Goal: Information Seeking & Learning: Find specific fact

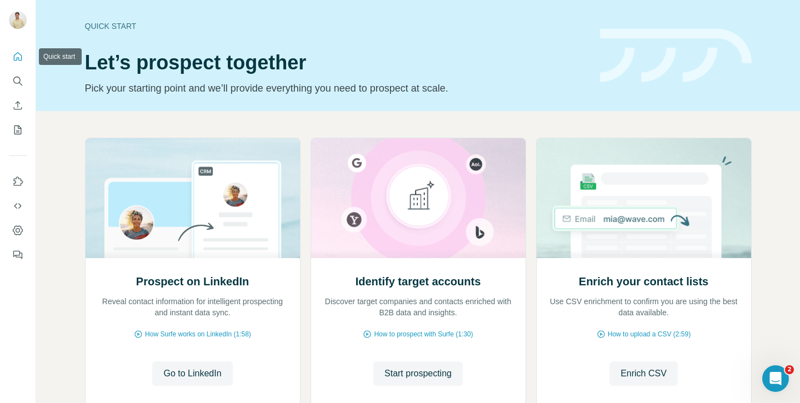
click at [11, 49] on button "Quick start" at bounding box center [18, 57] width 18 height 20
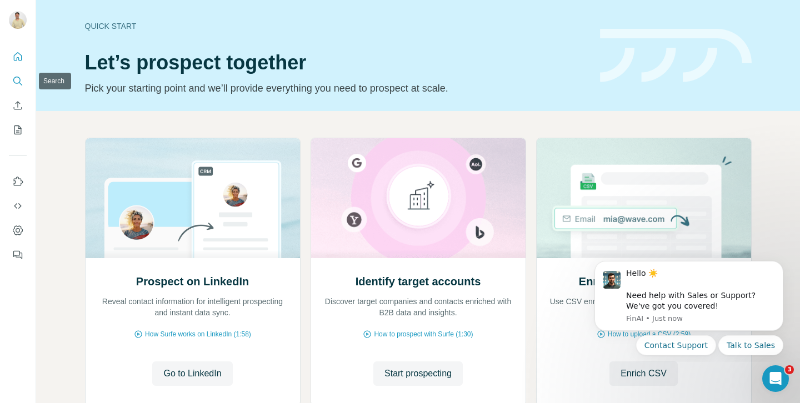
click at [14, 79] on icon "Search" at bounding box center [17, 81] width 11 height 11
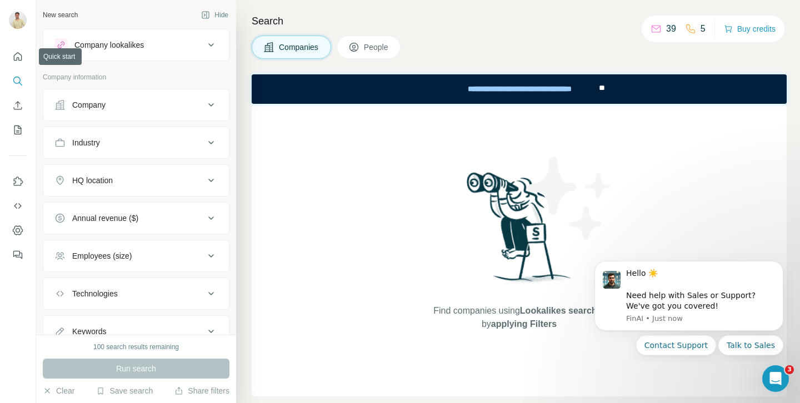
click at [16, 61] on div at bounding box center [400, 43] width 800 height 86
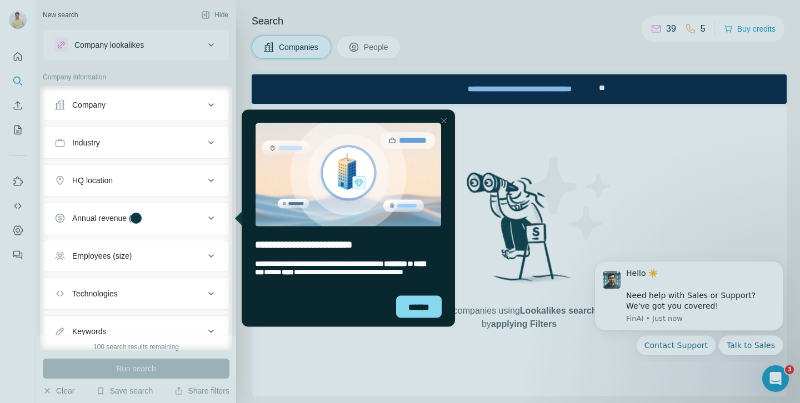
click at [445, 122] on div at bounding box center [443, 120] width 13 height 13
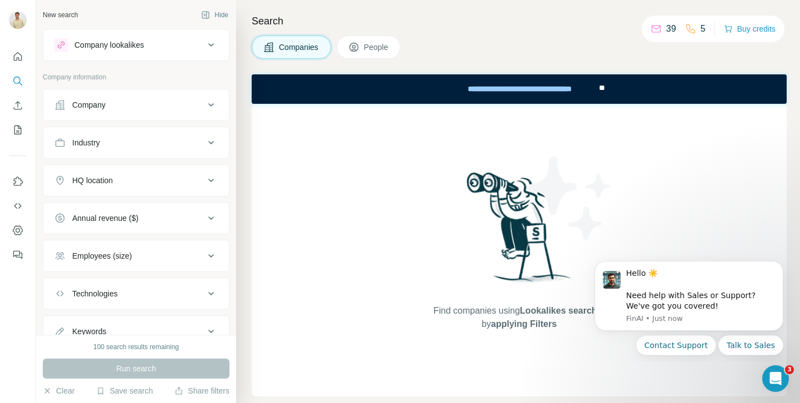
click at [169, 107] on div "Company" at bounding box center [129, 104] width 150 height 11
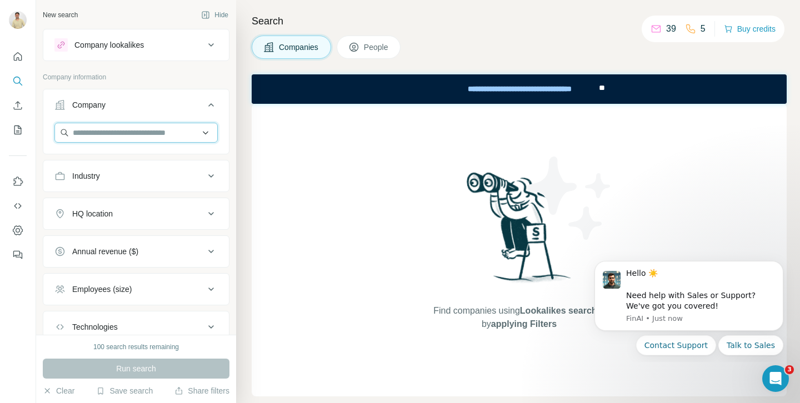
click at [156, 136] on input "text" at bounding box center [135, 133] width 163 height 20
click at [148, 134] on input "text" at bounding box center [135, 133] width 163 height 20
click at [163, 275] on div "Employees (size)" at bounding box center [136, 289] width 187 height 32
click at [160, 285] on div "Employees (size)" at bounding box center [129, 289] width 150 height 11
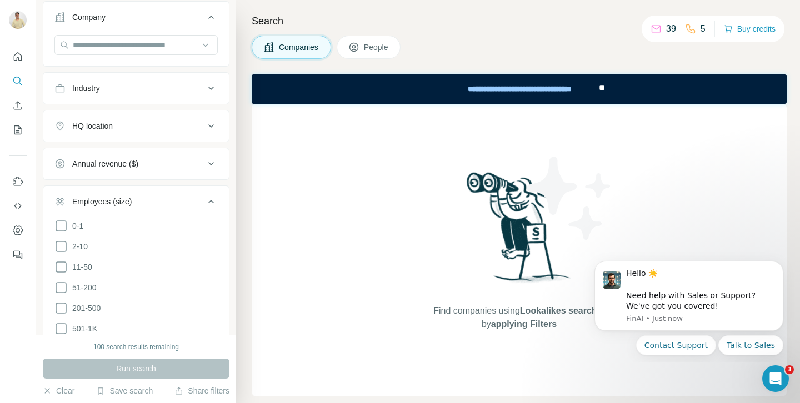
scroll to position [87, 0]
click at [118, 285] on li "51-200" at bounding box center [135, 289] width 163 height 14
click at [84, 270] on span "11-50" at bounding box center [80, 267] width 24 height 11
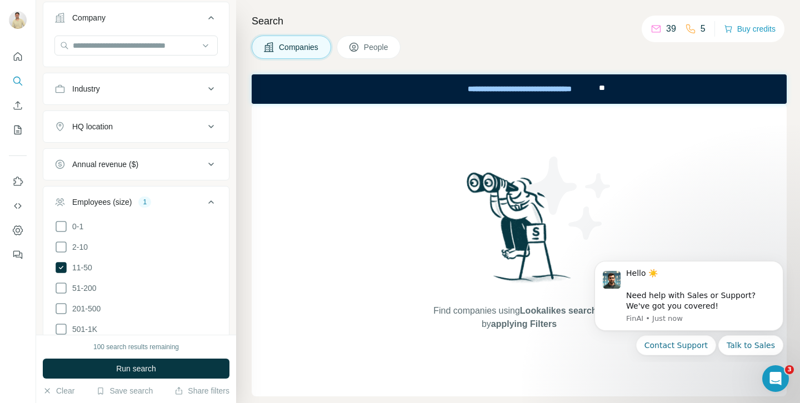
click at [213, 198] on icon at bounding box center [210, 202] width 13 height 13
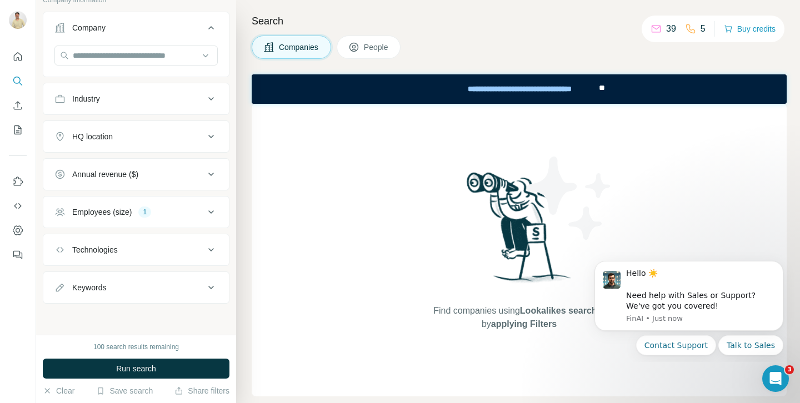
click at [193, 137] on div "HQ location" at bounding box center [129, 136] width 150 height 11
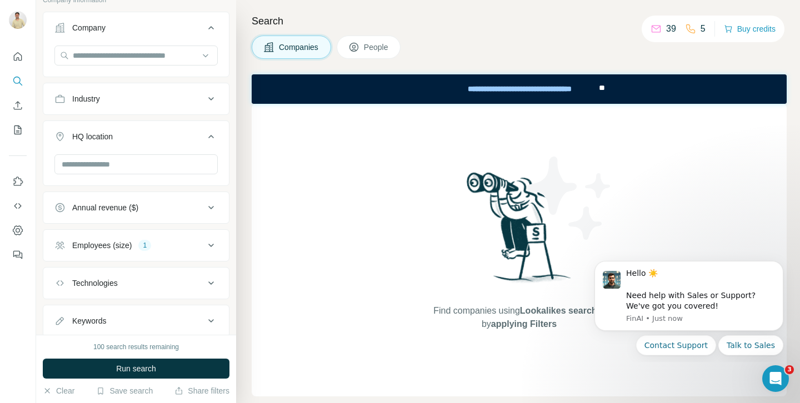
click at [177, 176] on div at bounding box center [135, 165] width 163 height 22
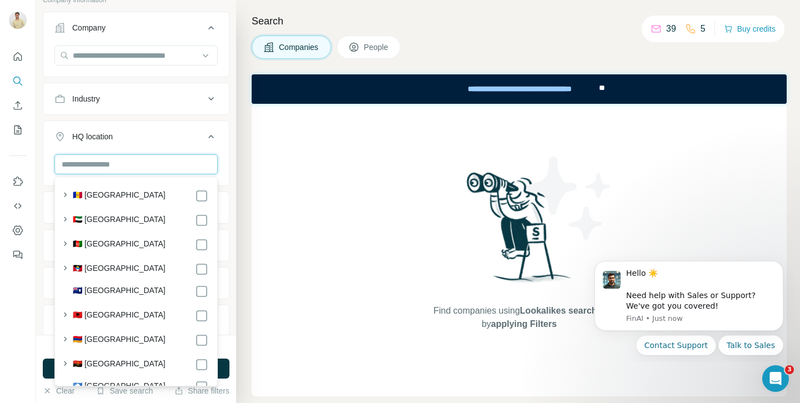
click at [181, 159] on input "text" at bounding box center [135, 164] width 163 height 20
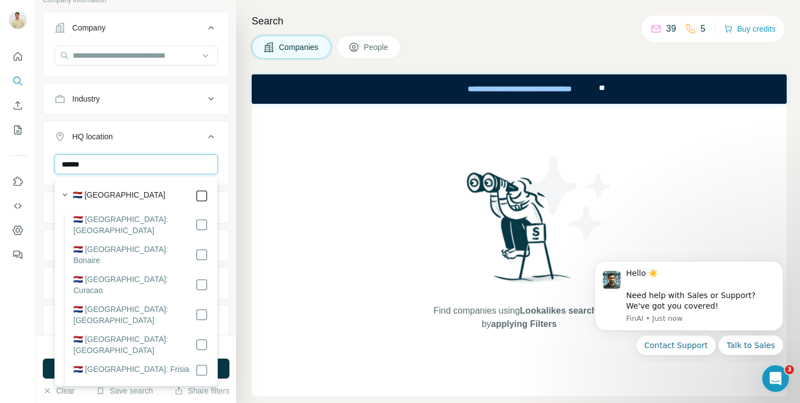
type input "******"
click at [207, 196] on icon at bounding box center [201, 195] width 13 height 13
click at [203, 256] on li "🇳🇱 Netherlands: Bonaire" at bounding box center [136, 259] width 144 height 30
click at [223, 159] on div "****** Drenthe Flevoland Frisia Gelderland Groningen Limburg North Brabant Nort…" at bounding box center [136, 218] width 186 height 129
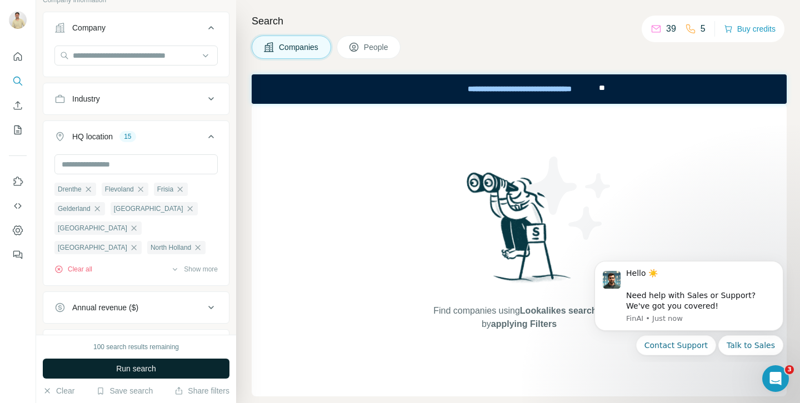
click at [172, 371] on button "Run search" at bounding box center [136, 369] width 187 height 20
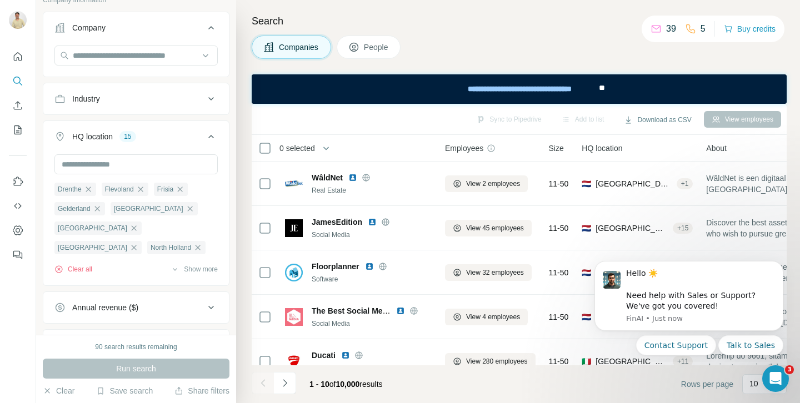
scroll to position [211, 0]
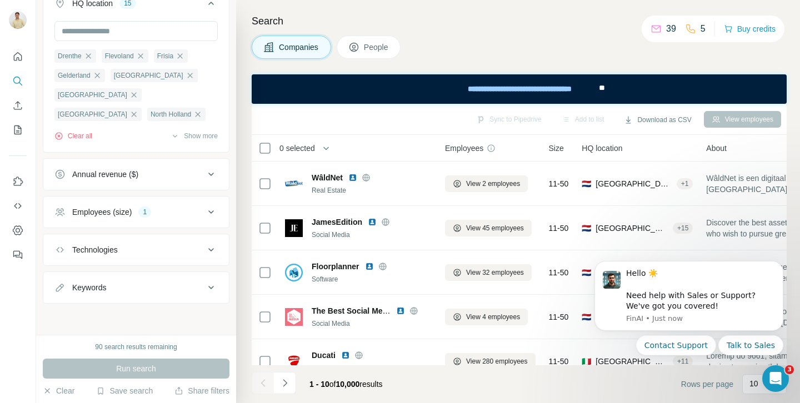
click at [168, 253] on div "Technologies" at bounding box center [129, 249] width 150 height 11
click at [162, 281] on button "Keywords" at bounding box center [136, 288] width 186 height 27
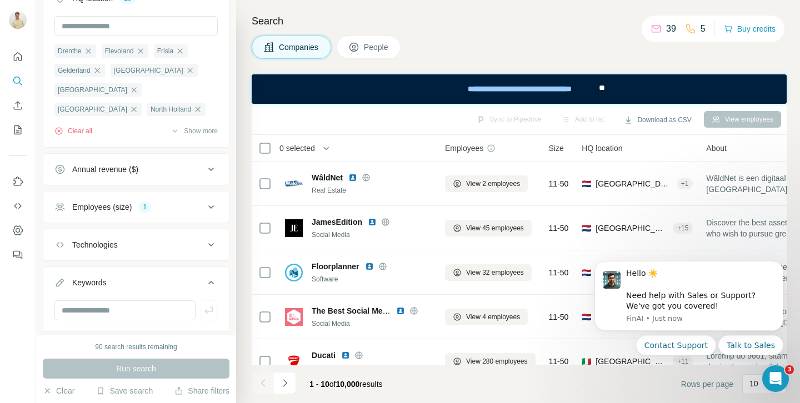
click at [162, 281] on div "Keywords" at bounding box center [129, 282] width 150 height 11
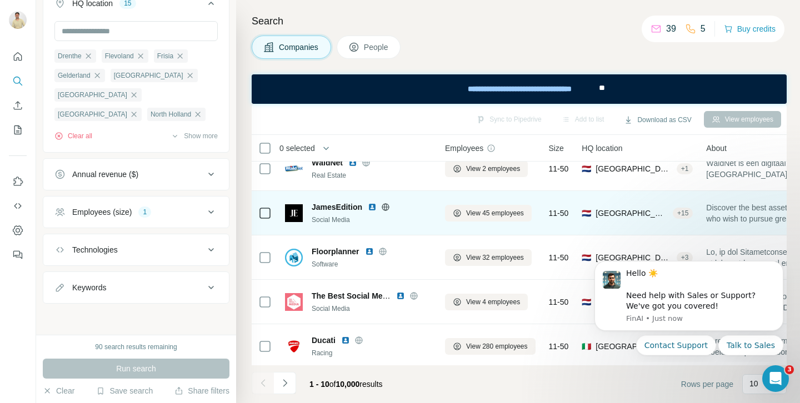
scroll to position [0, 0]
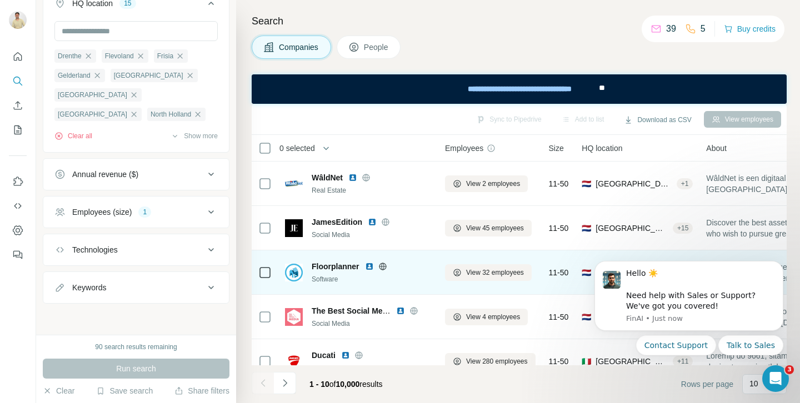
click at [332, 267] on span "Floorplanner" at bounding box center [336, 266] width 48 height 11
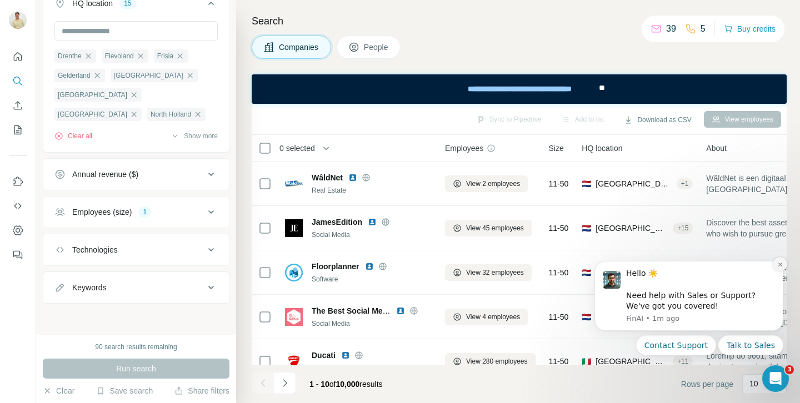
click at [780, 266] on icon "Dismiss notification" at bounding box center [780, 265] width 6 height 6
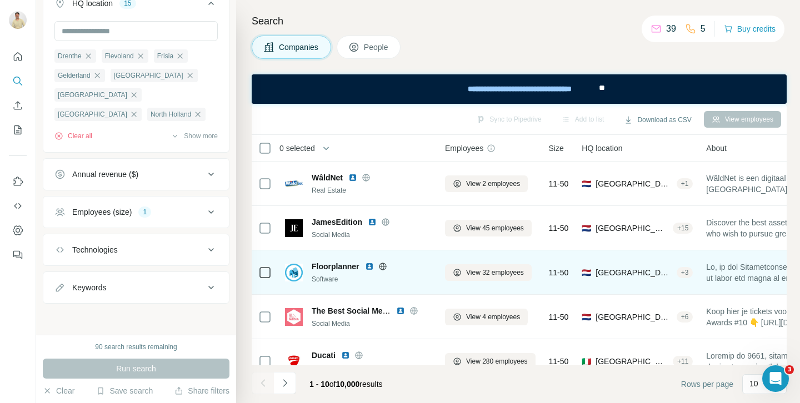
click at [346, 268] on span "Floorplanner" at bounding box center [336, 266] width 48 height 11
click at [472, 271] on span "View 32 employees" at bounding box center [495, 273] width 58 height 10
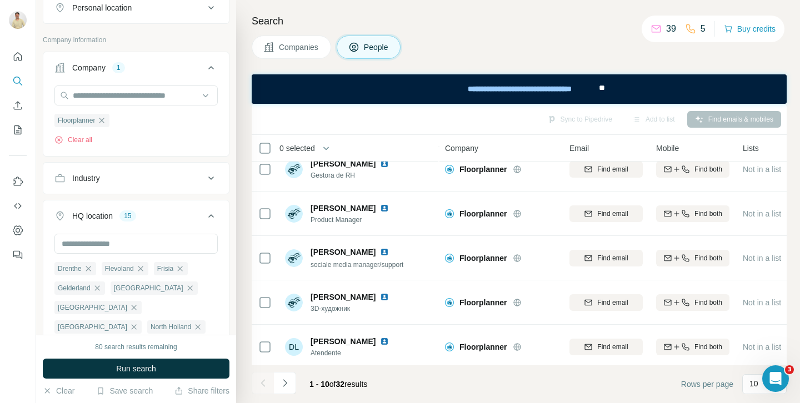
scroll to position [241, 0]
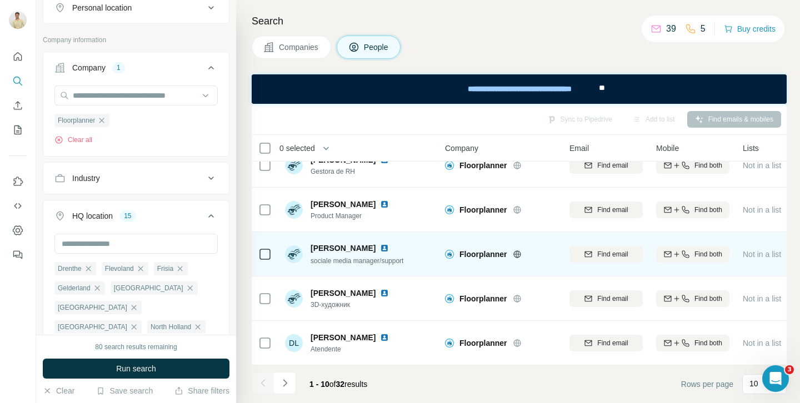
click at [338, 247] on span "Luc Baartmans" at bounding box center [343, 248] width 65 height 11
click at [380, 248] on img at bounding box center [384, 248] width 9 height 9
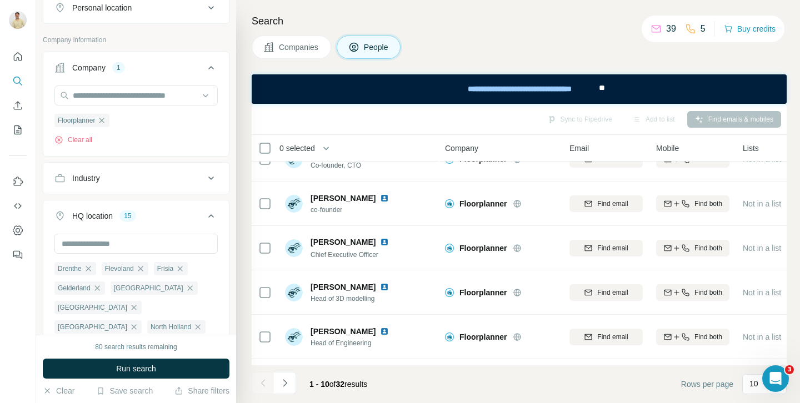
scroll to position [0, 0]
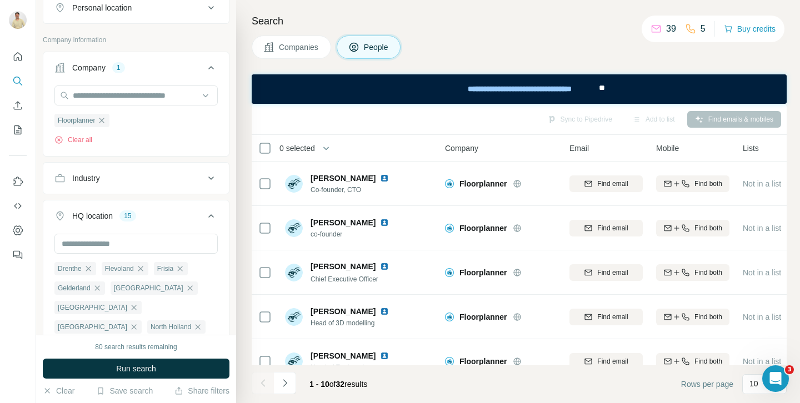
click at [293, 44] on span "Companies" at bounding box center [299, 47] width 41 height 11
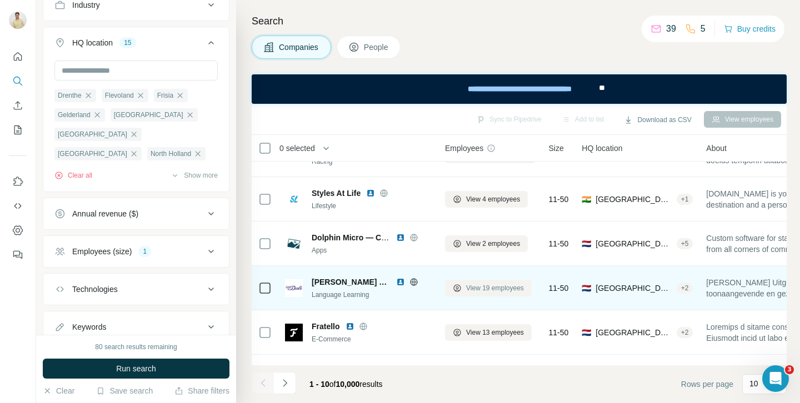
scroll to position [241, 0]
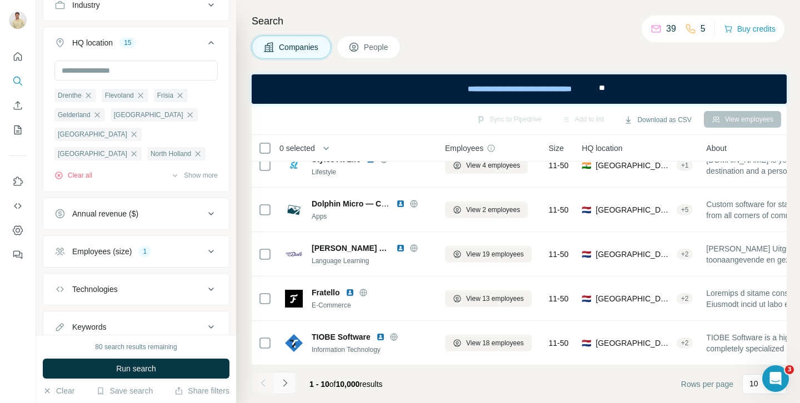
click at [283, 384] on icon "Navigate to next page" at bounding box center [285, 383] width 11 height 11
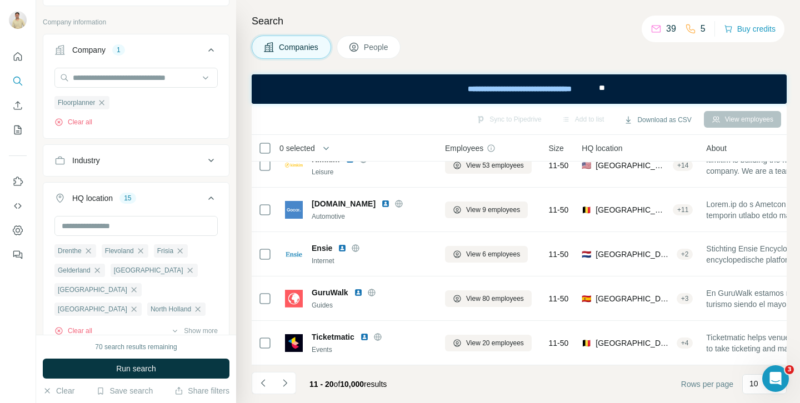
scroll to position [54, 0]
click at [142, 167] on div "Industry" at bounding box center [129, 161] width 150 height 11
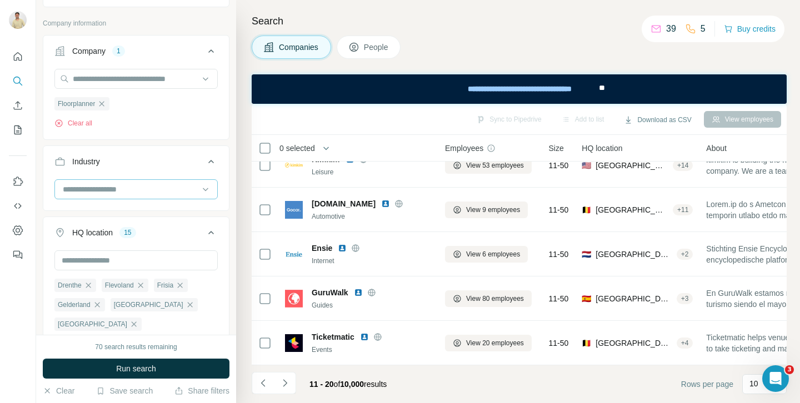
click at [131, 191] on input at bounding box center [130, 189] width 137 height 12
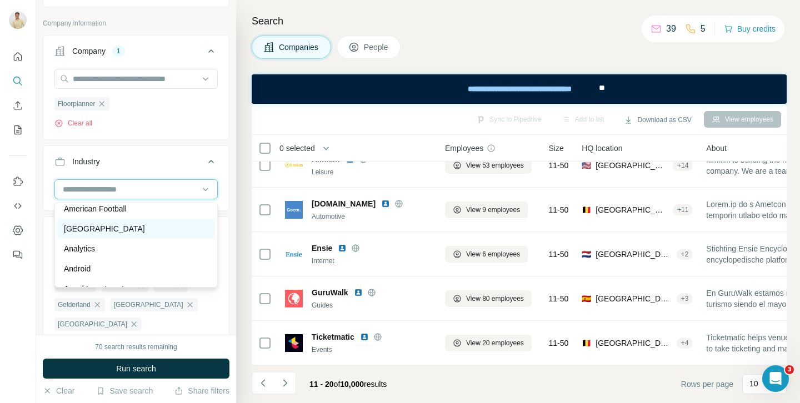
scroll to position [397, 0]
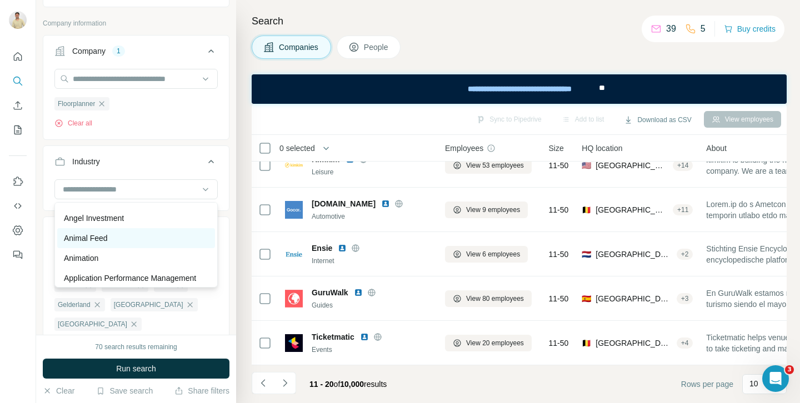
click at [151, 244] on div "Animal Feed" at bounding box center [136, 238] width 158 height 20
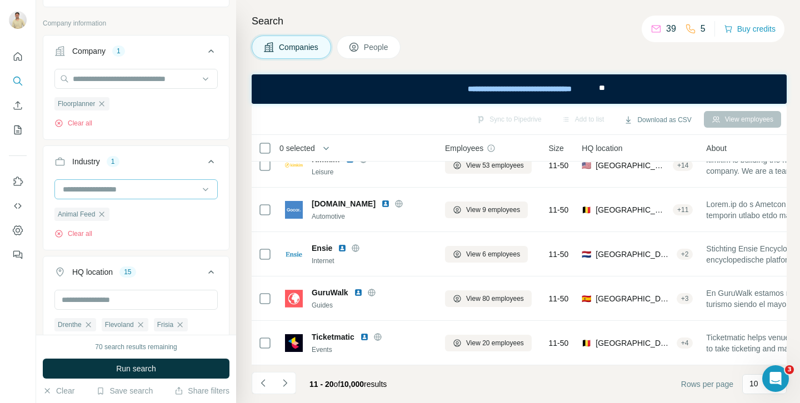
click at [148, 195] on input at bounding box center [130, 189] width 137 height 12
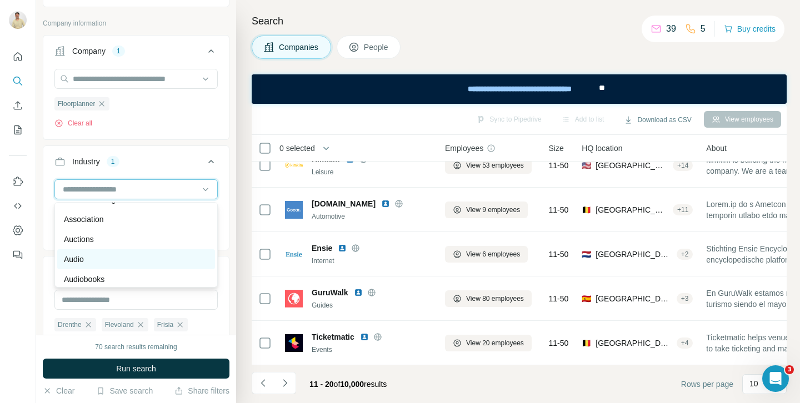
scroll to position [597, 0]
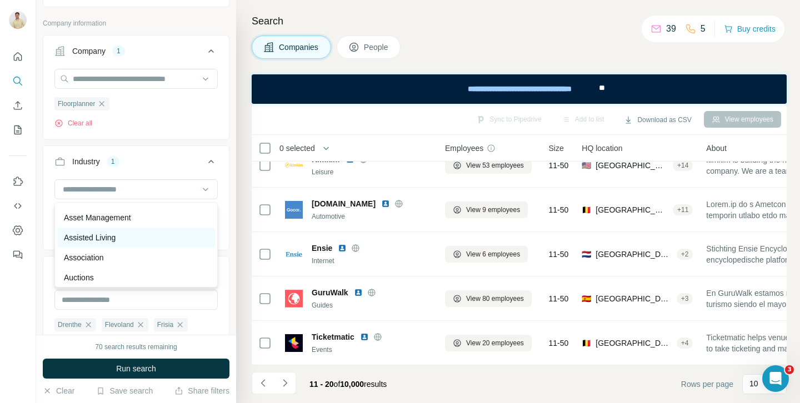
click at [110, 241] on p "Assisted Living" at bounding box center [90, 237] width 52 height 11
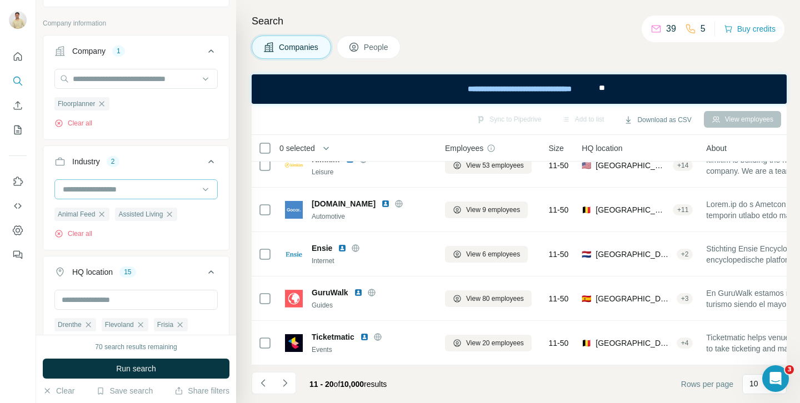
click at [122, 188] on input at bounding box center [130, 189] width 137 height 12
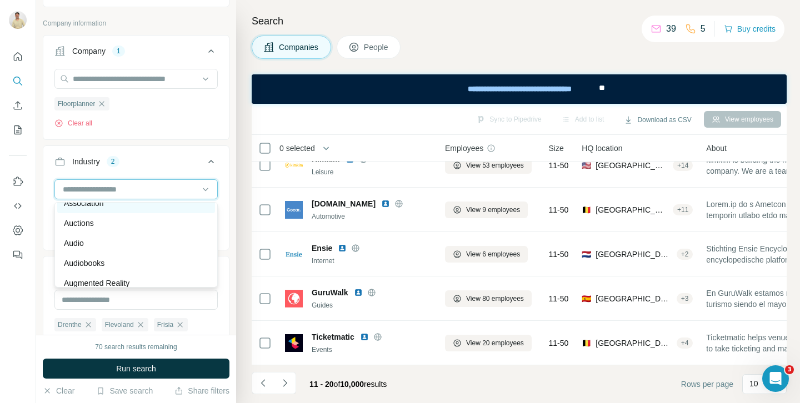
scroll to position [680, 0]
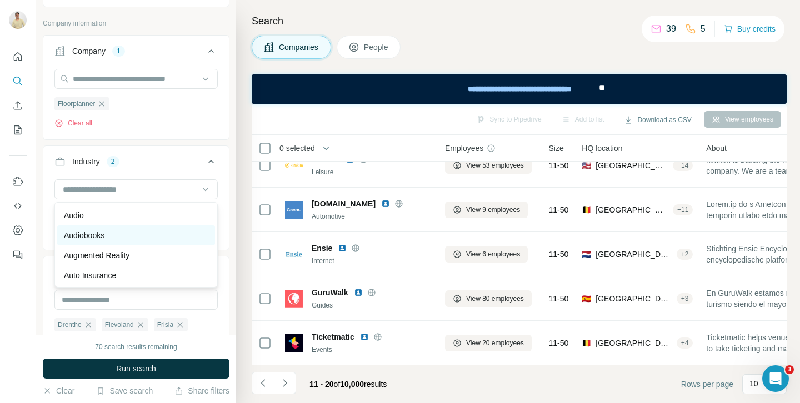
click at [89, 226] on div "Audiobooks" at bounding box center [136, 236] width 158 height 20
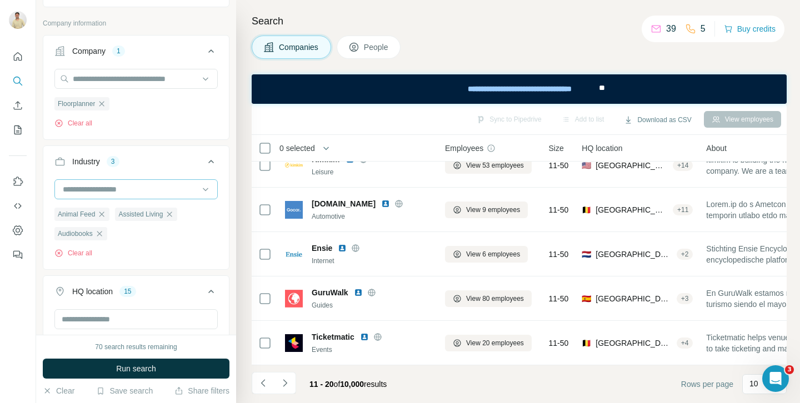
click at [98, 191] on input at bounding box center [130, 189] width 137 height 12
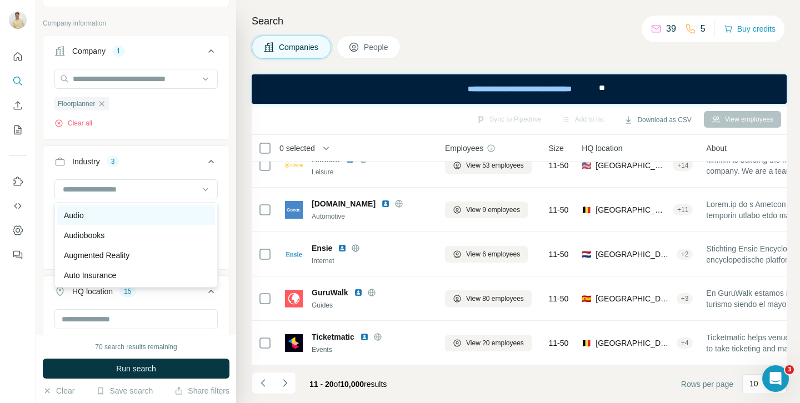
click at [84, 215] on p "Audio" at bounding box center [74, 215] width 20 height 11
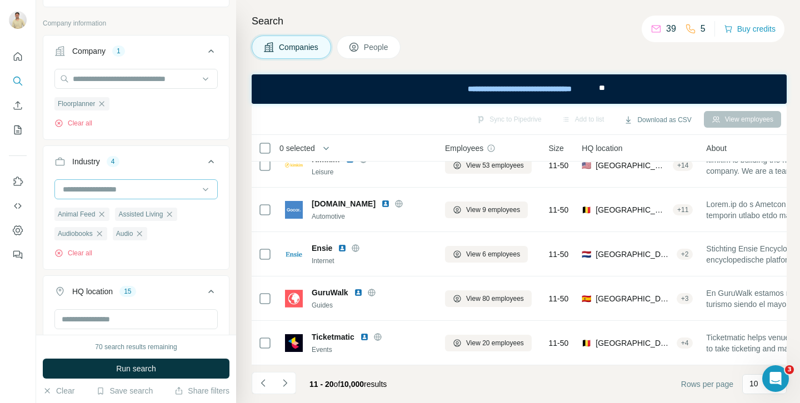
click at [128, 190] on input at bounding box center [130, 189] width 137 height 12
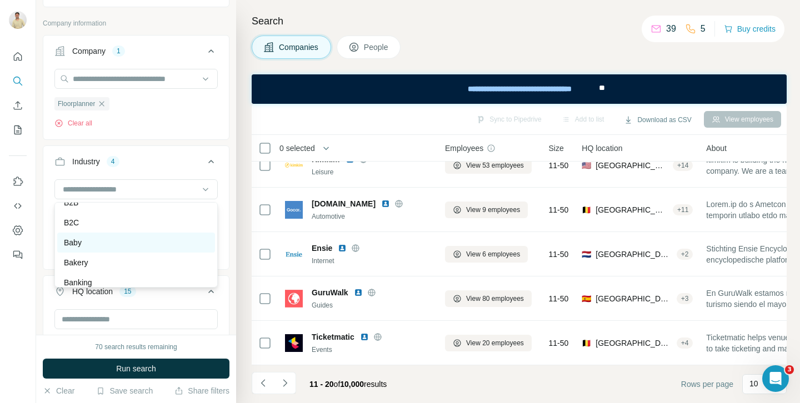
click at [99, 250] on div "Baby" at bounding box center [136, 243] width 158 height 20
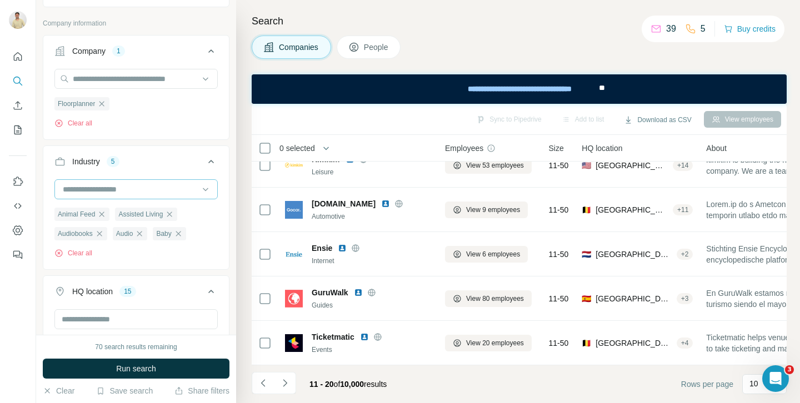
click at [140, 182] on div at bounding box center [130, 189] width 137 height 19
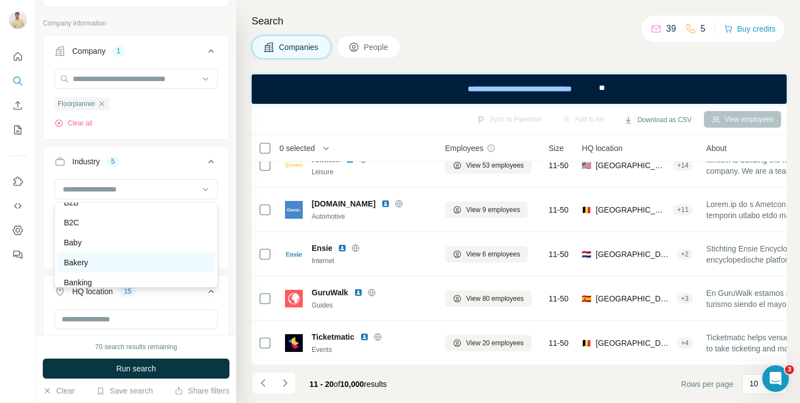
click at [118, 261] on div "Bakery" at bounding box center [136, 262] width 144 height 11
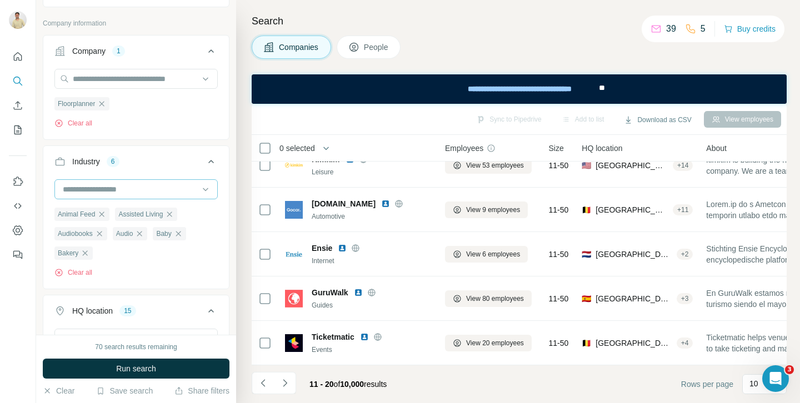
click at [158, 181] on div at bounding box center [130, 189] width 137 height 19
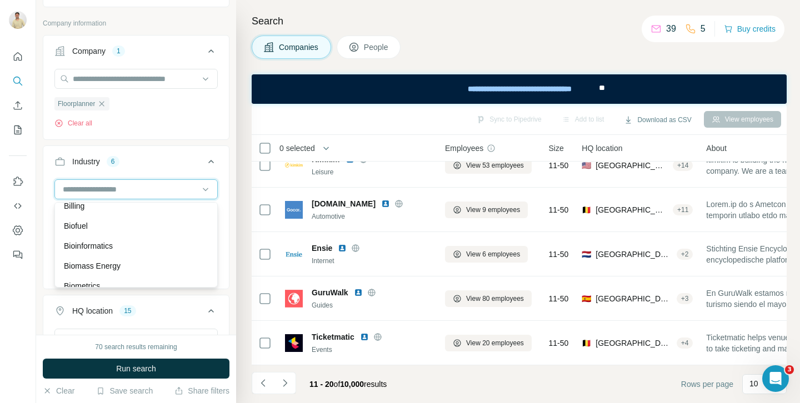
scroll to position [951, 0]
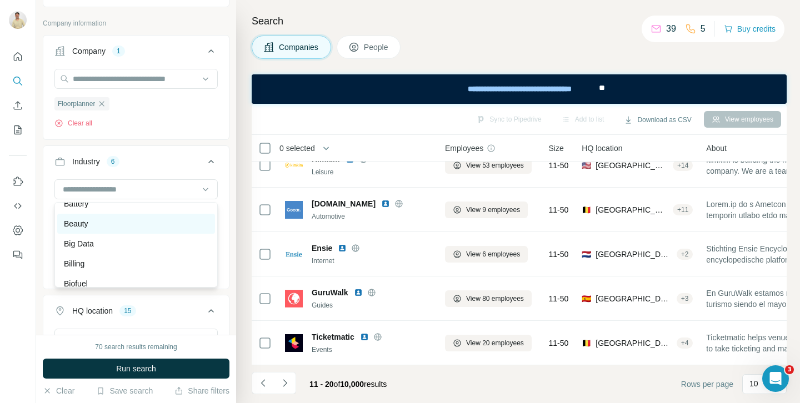
click at [108, 228] on div "Beauty" at bounding box center [136, 223] width 144 height 11
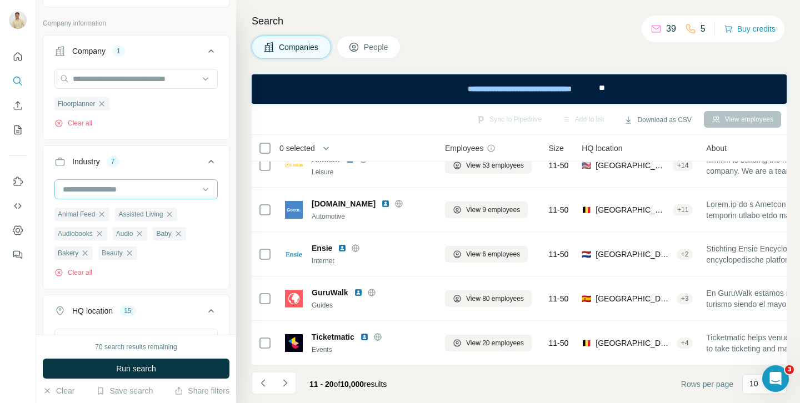
click at [153, 188] on input at bounding box center [130, 189] width 137 height 12
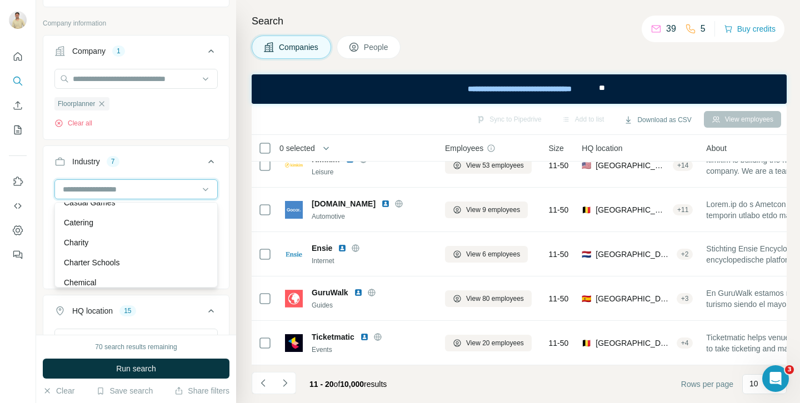
scroll to position [1664, 0]
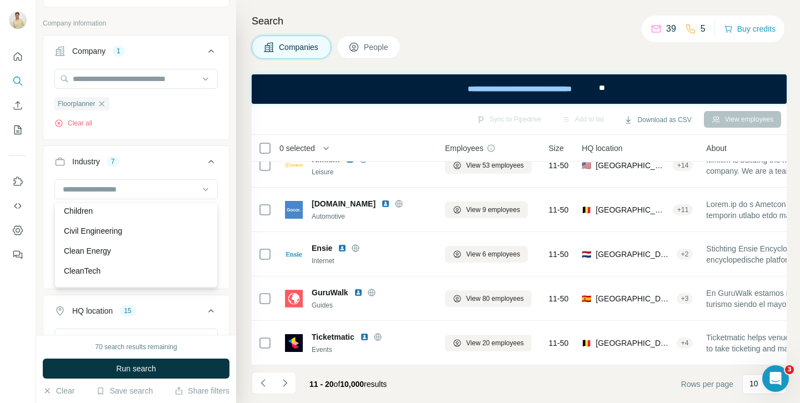
click at [230, 239] on div "New search Hide Company lookalikes Company information Company 1 Floorplanner C…" at bounding box center [136, 167] width 200 height 335
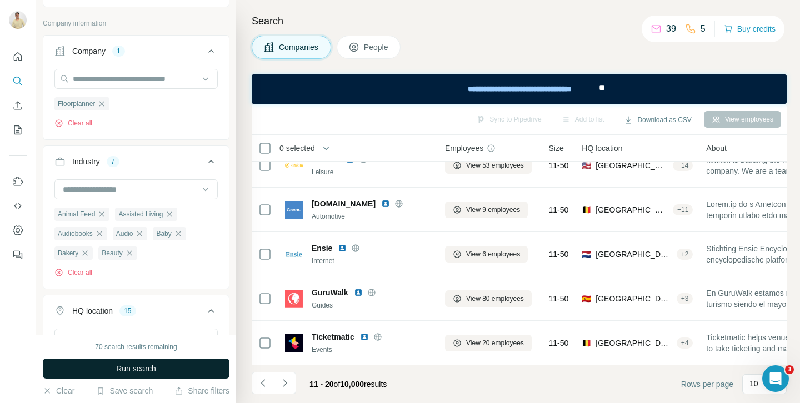
click at [177, 377] on button "Run search" at bounding box center [136, 369] width 187 height 20
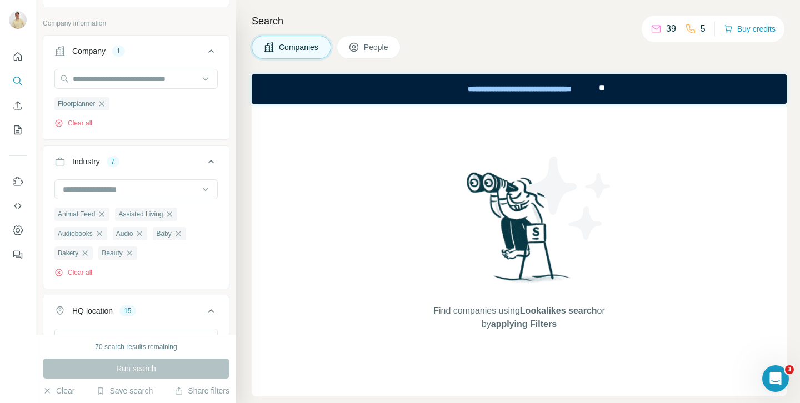
click at [183, 375] on div "Run search" at bounding box center [136, 369] width 187 height 20
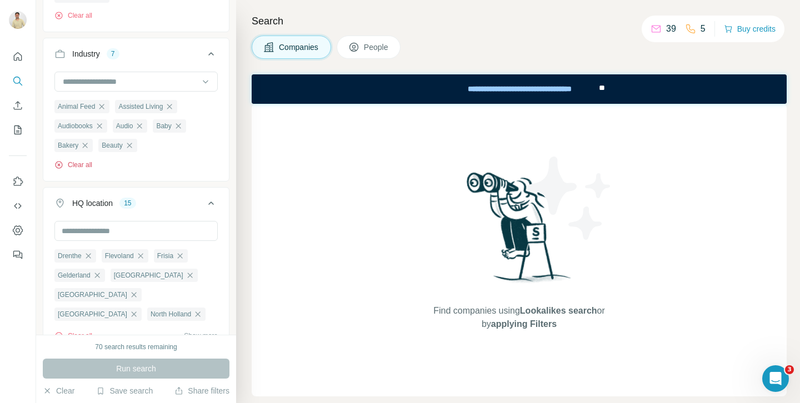
click at [88, 167] on button "Clear all" at bounding box center [73, 165] width 38 height 10
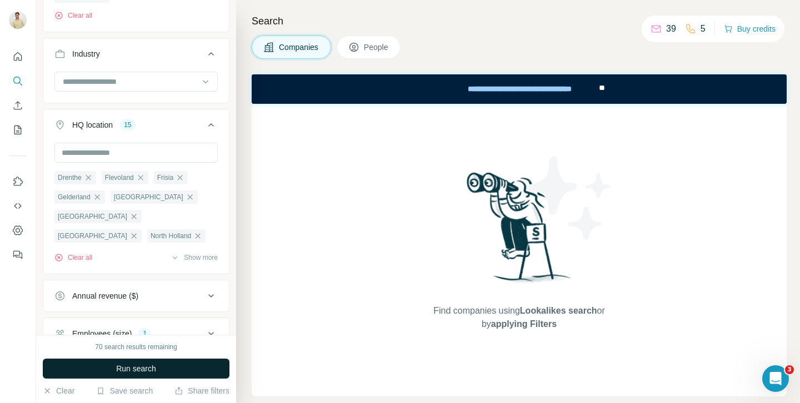
click at [148, 374] on span "Run search" at bounding box center [136, 368] width 40 height 11
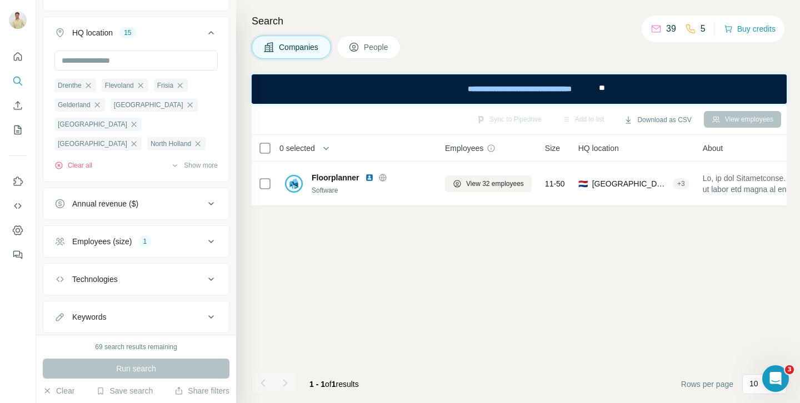
scroll to position [283, 0]
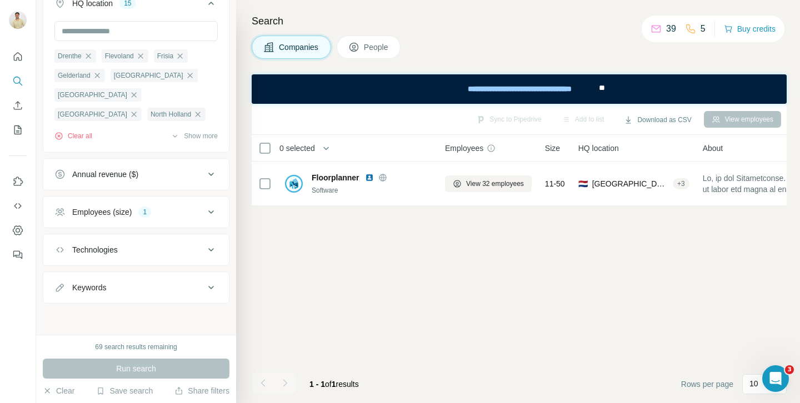
click at [193, 209] on div "Employees (size) 1" at bounding box center [129, 212] width 150 height 11
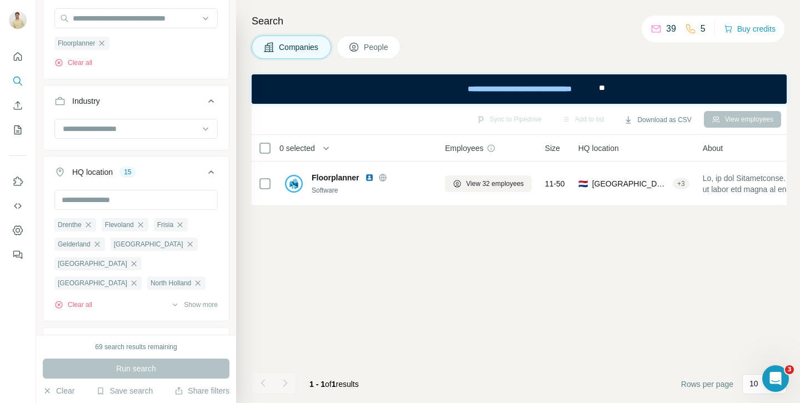
scroll to position [0, 0]
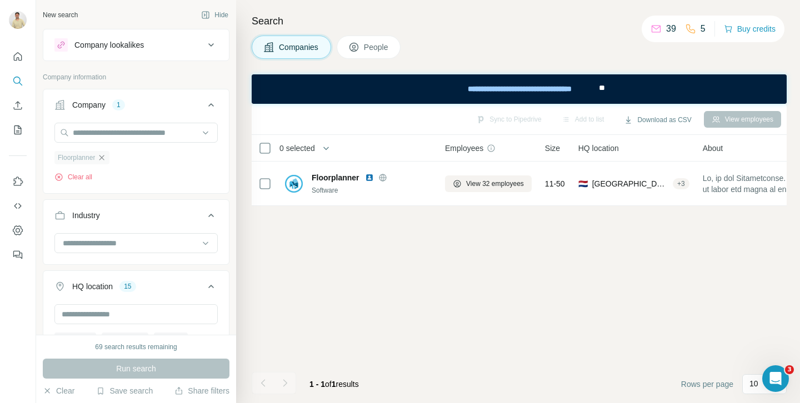
click at [106, 158] on icon "button" at bounding box center [101, 157] width 9 height 9
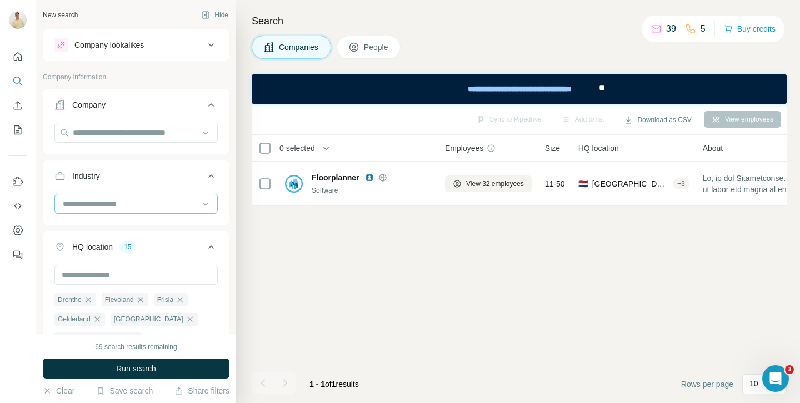
click at [113, 208] on input at bounding box center [130, 204] width 137 height 12
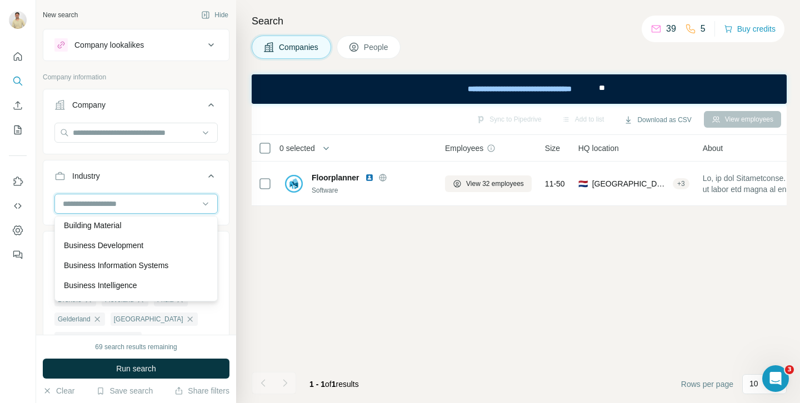
scroll to position [1303, 0]
click at [128, 255] on div "Business Development" at bounding box center [136, 246] width 158 height 20
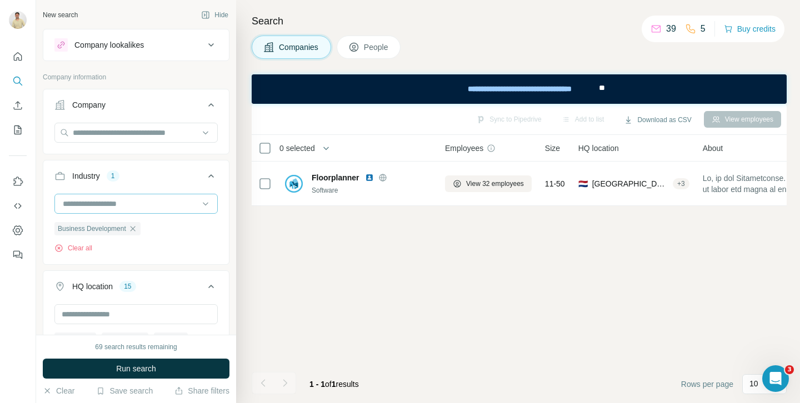
click at [142, 198] on input at bounding box center [130, 204] width 137 height 12
click at [118, 248] on div "Beauty" at bounding box center [136, 246] width 144 height 11
click at [154, 206] on input at bounding box center [130, 204] width 137 height 12
click at [131, 230] on div "Battery" at bounding box center [136, 226] width 144 height 11
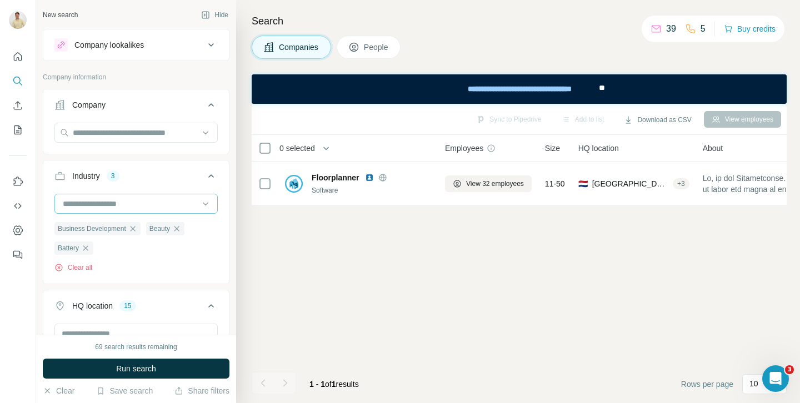
click at [136, 209] on input at bounding box center [130, 204] width 137 height 12
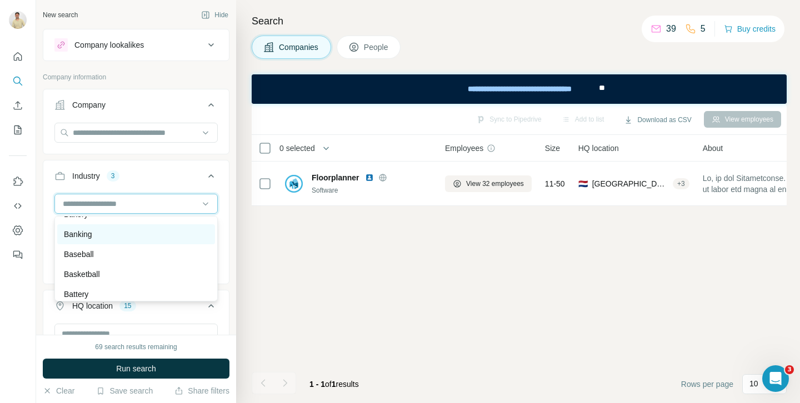
scroll to position [843, 0]
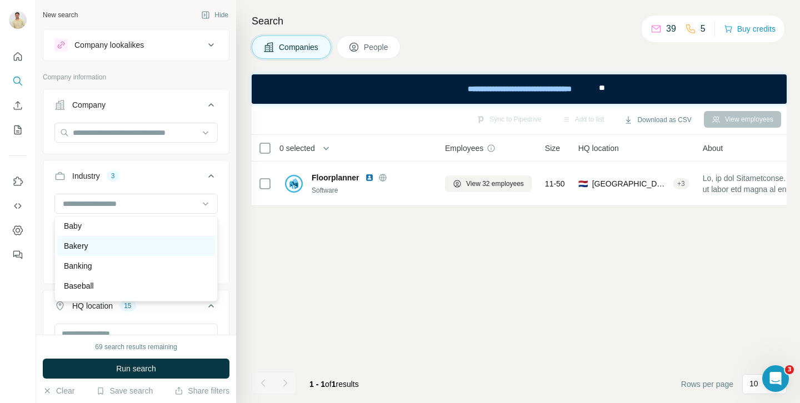
click at [103, 242] on div "Bakery" at bounding box center [136, 246] width 144 height 11
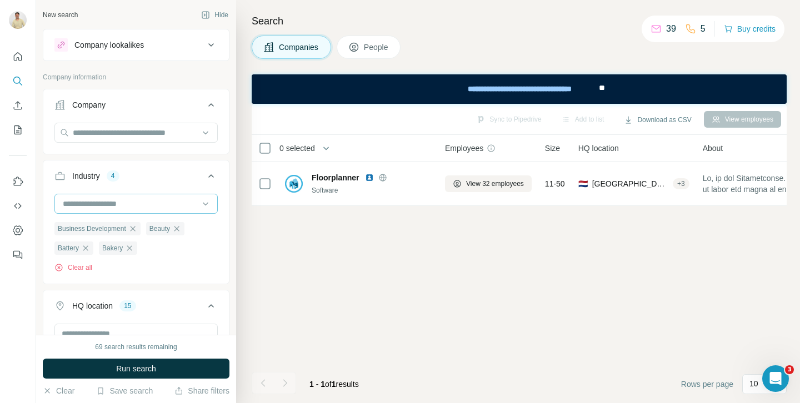
click at [111, 206] on input at bounding box center [130, 204] width 137 height 12
click at [93, 227] on div "Baby" at bounding box center [136, 226] width 144 height 11
click at [157, 368] on button "Run search" at bounding box center [136, 369] width 187 height 20
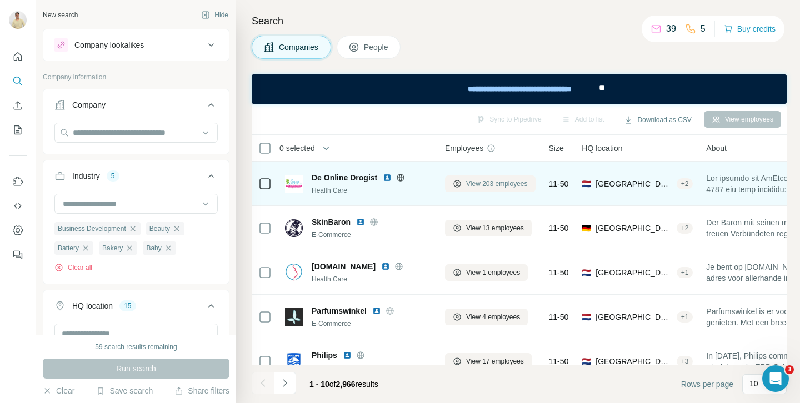
click at [497, 185] on span "View 203 employees" at bounding box center [497, 184] width 62 height 10
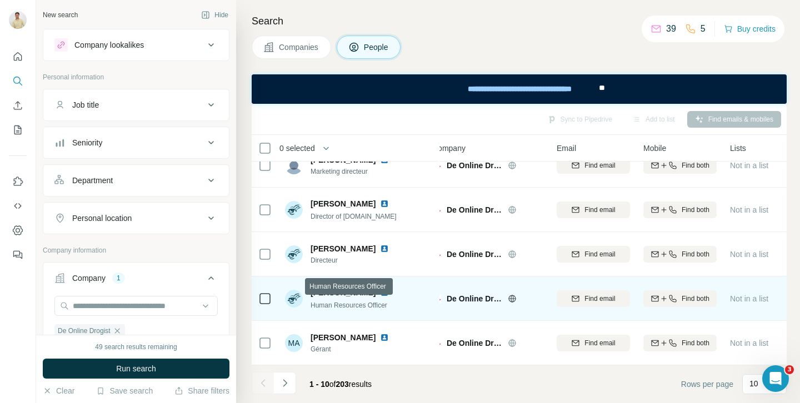
scroll to position [241, 14]
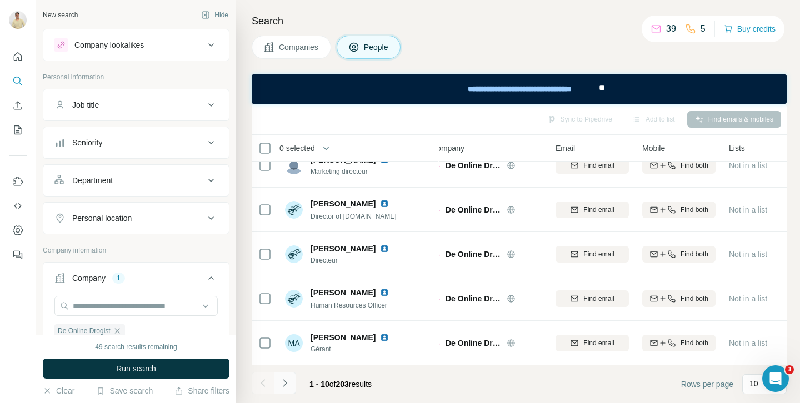
click at [285, 381] on icon "Navigate to next page" at bounding box center [285, 383] width 11 height 11
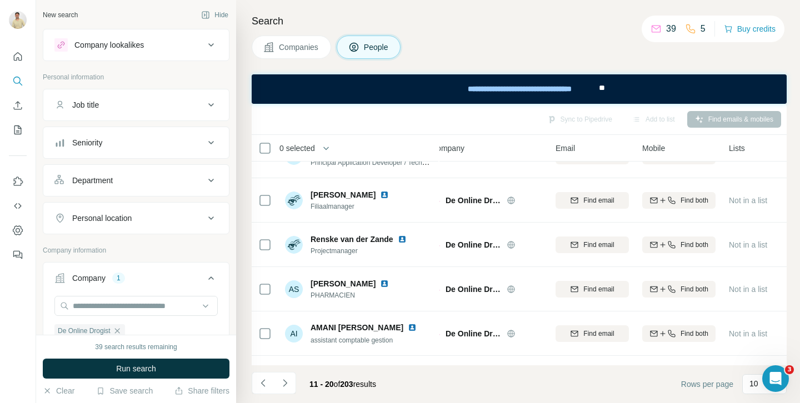
scroll to position [0, 14]
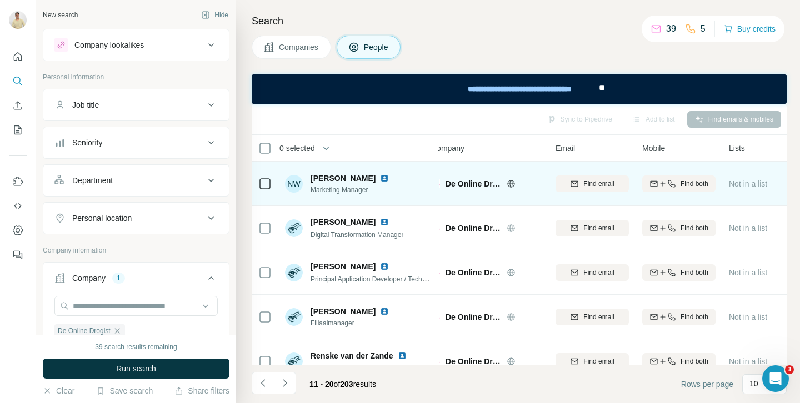
click at [380, 176] on img at bounding box center [384, 178] width 9 height 9
click at [692, 186] on span "Find both" at bounding box center [695, 184] width 28 height 10
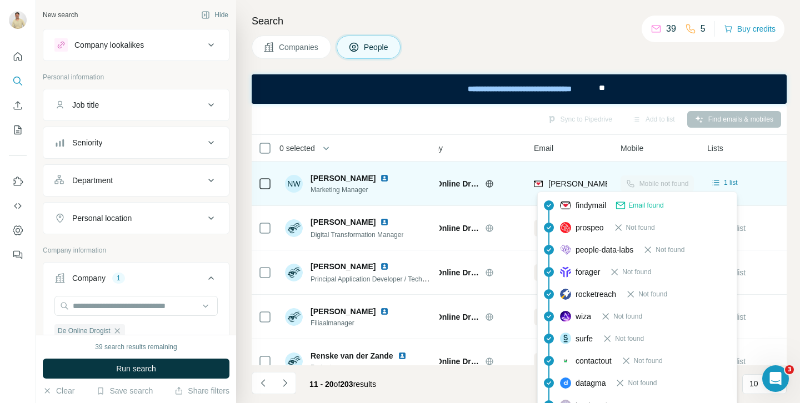
scroll to position [0, 39]
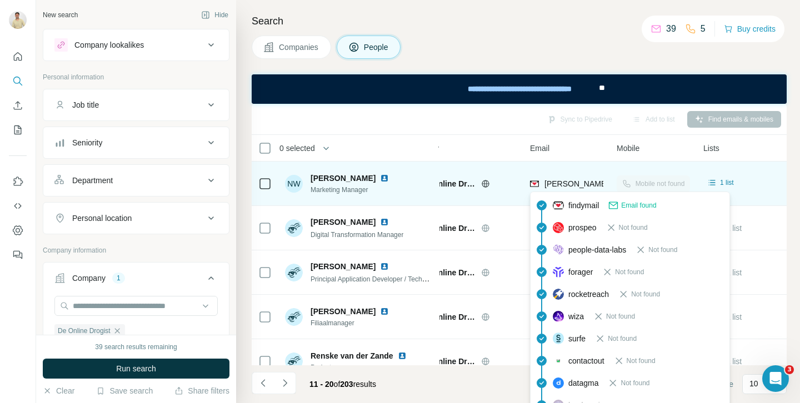
click at [594, 185] on span "[PERSON_NAME][EMAIL_ADDRESS][PERSON_NAME][DOMAIN_NAME]" at bounding box center [675, 183] width 260 height 9
click at [537, 184] on img at bounding box center [534, 183] width 9 height 11
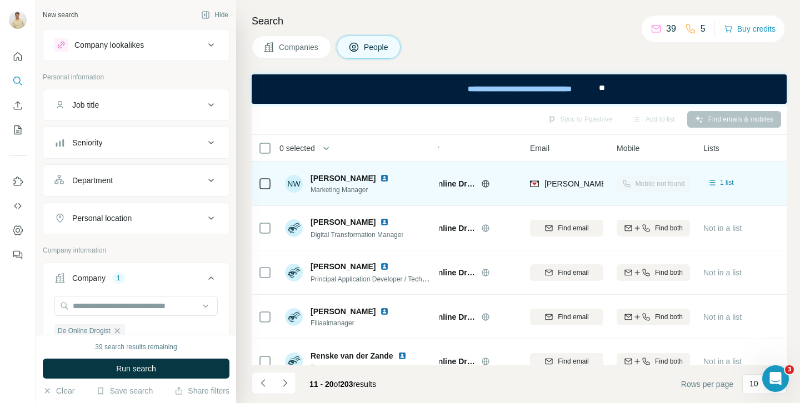
click at [491, 184] on div at bounding box center [499, 183] width 36 height 9
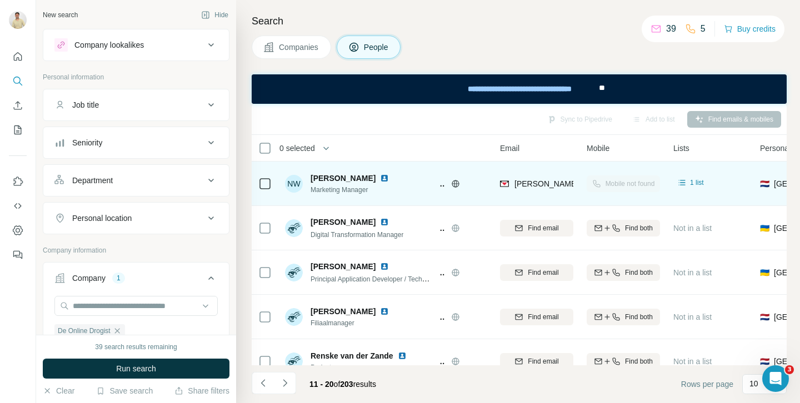
scroll to position [0, 0]
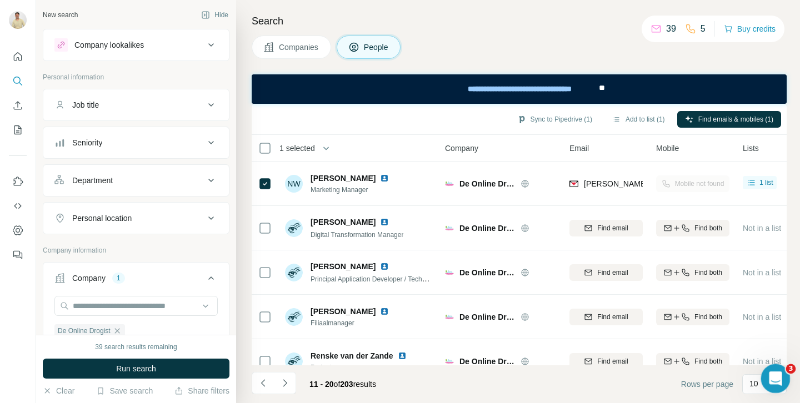
click at [780, 376] on icon "Open Intercom Messenger" at bounding box center [774, 377] width 18 height 18
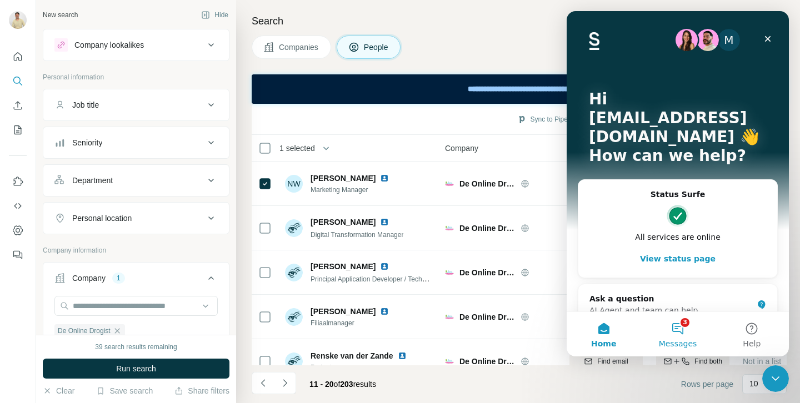
click at [679, 332] on button "3 Messages" at bounding box center [678, 334] width 74 height 44
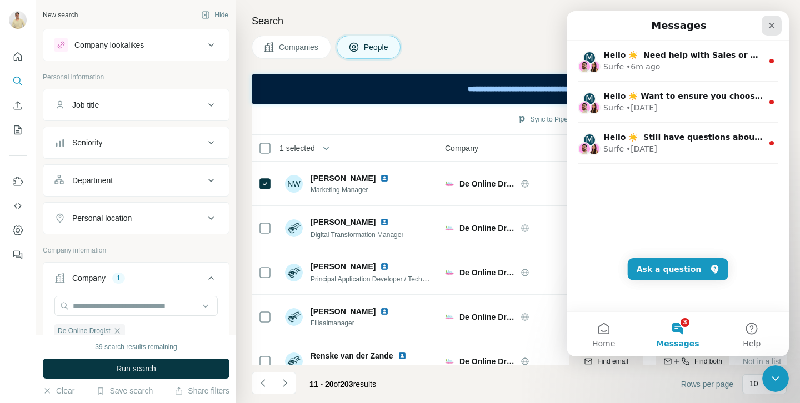
click at [771, 32] on div "Close" at bounding box center [772, 26] width 20 height 20
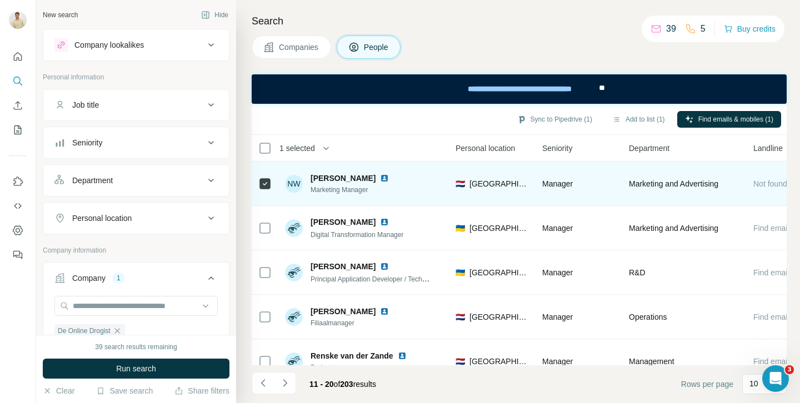
scroll to position [0, 421]
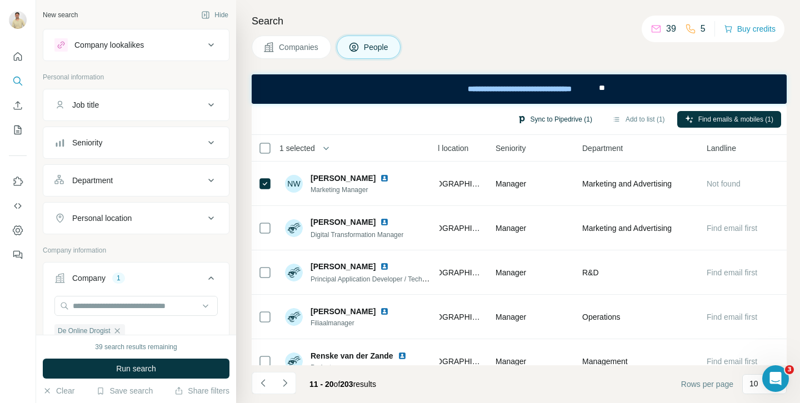
click at [558, 119] on button "Sync to Pipedrive (1)" at bounding box center [555, 119] width 91 height 17
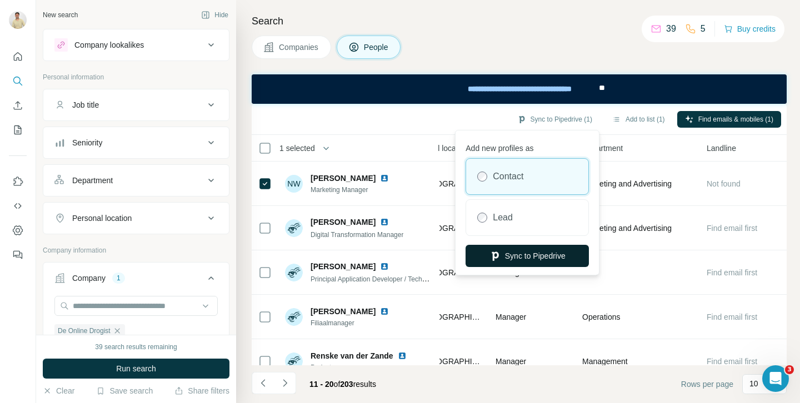
click at [546, 252] on button "Sync to Pipedrive" at bounding box center [527, 256] width 123 height 22
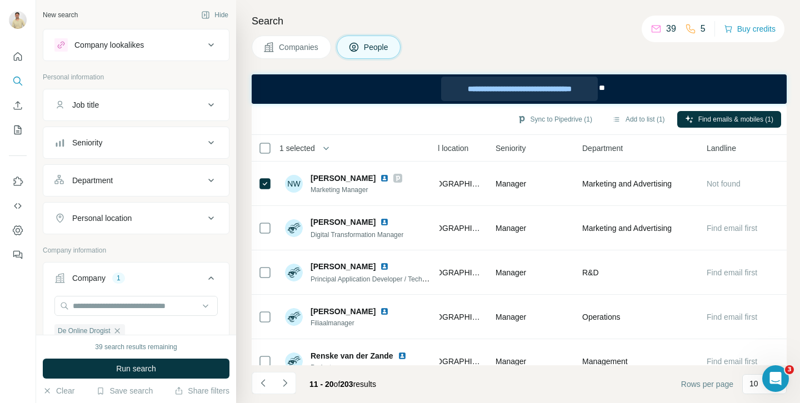
click at [550, 90] on div "**********" at bounding box center [519, 89] width 157 height 24
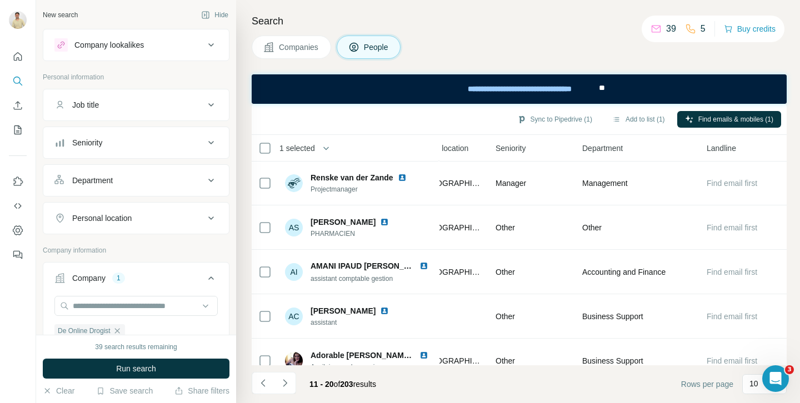
scroll to position [241, 421]
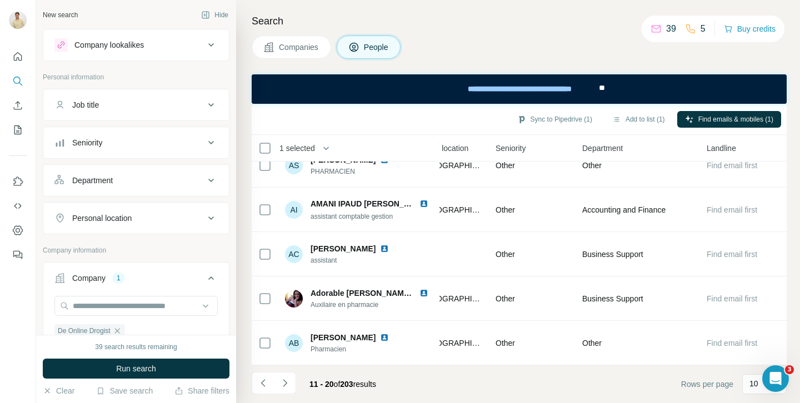
click at [292, 63] on div "Search Companies People Sync to Pipedrive (1) Add to list (1) Find emails & mob…" at bounding box center [518, 201] width 564 height 403
click at [292, 44] on span "Companies" at bounding box center [299, 47] width 41 height 11
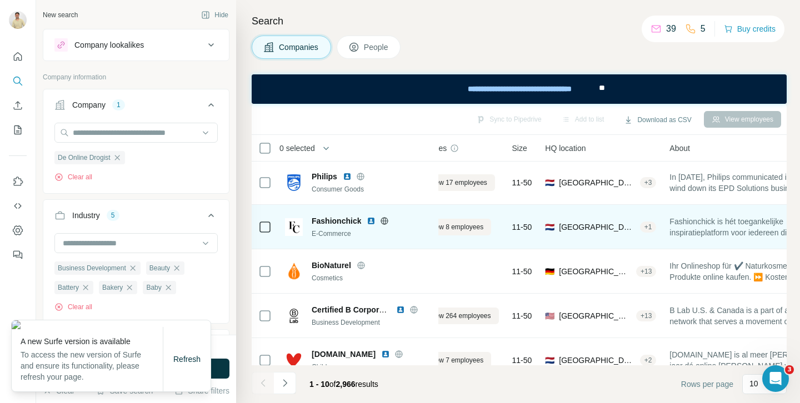
scroll to position [179, 0]
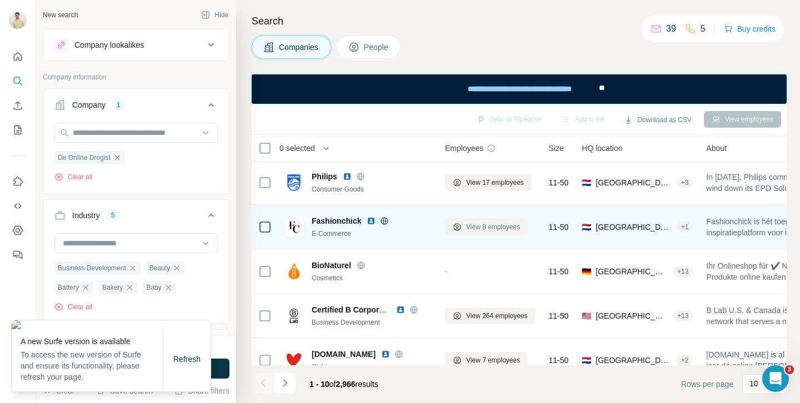
click at [496, 223] on span "View 8 employees" at bounding box center [493, 227] width 54 height 10
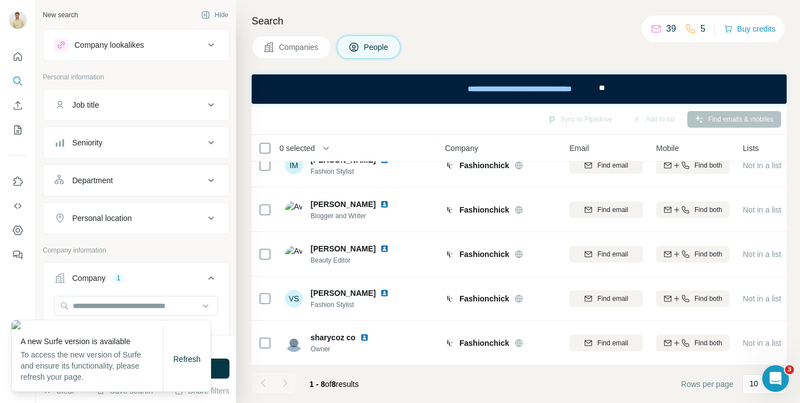
scroll to position [152, 0]
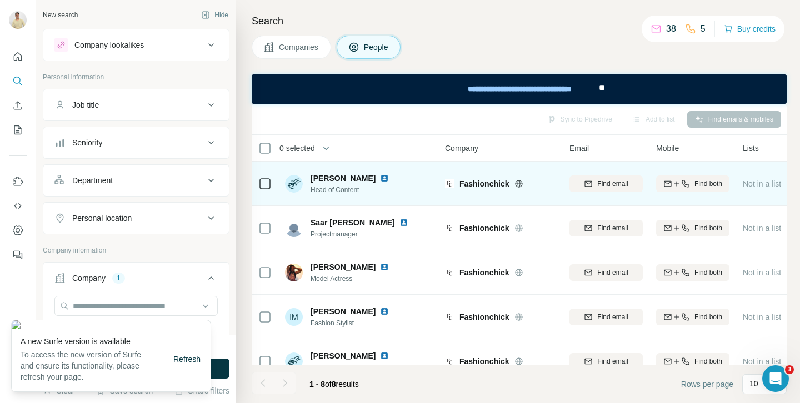
click at [355, 177] on span "[PERSON_NAME]" at bounding box center [343, 178] width 65 height 11
click at [387, 181] on img at bounding box center [384, 178] width 9 height 9
